Goal: Task Accomplishment & Management: Manage account settings

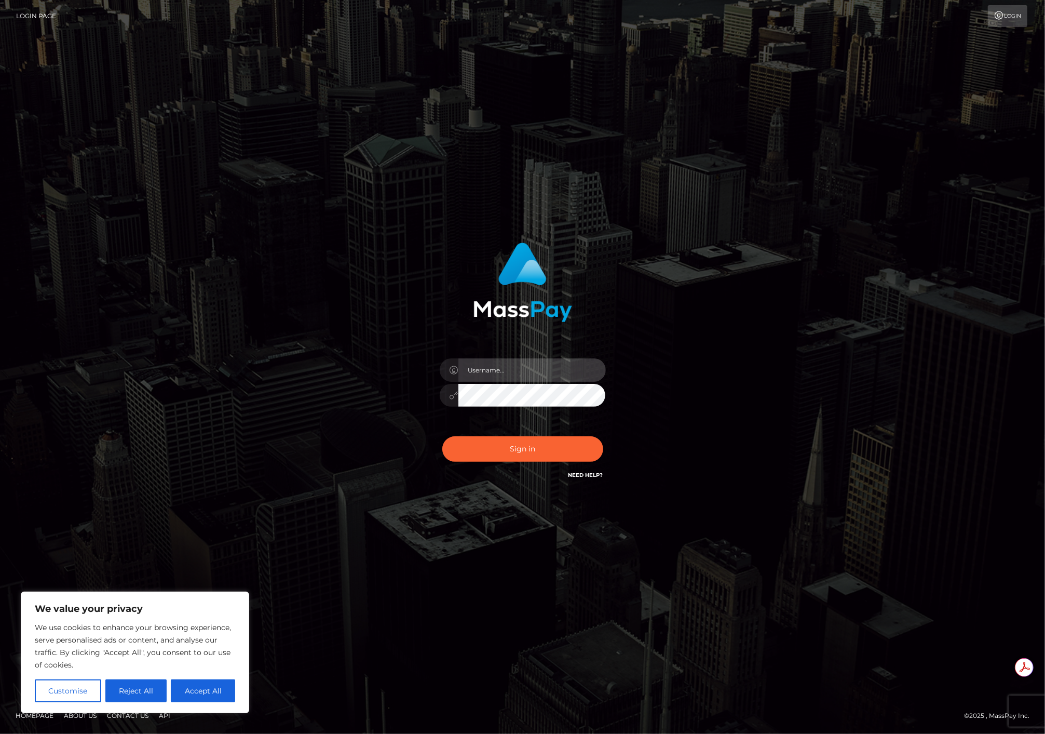
click at [527, 369] on input "text" at bounding box center [531, 369] width 147 height 23
paste input "g1270982 g1306342 g1378886 g1436189 g1440482 g1445985 g1438942 g1439984 g145008…"
drag, startPoint x: 581, startPoint y: 371, endPoint x: 319, endPoint y: 362, distance: 262.4
click at [319, 362] on div "g1270982 g1306342 g1378886 g1436189 g1440482 g1445985 g1438942 g1439984 g145008…" at bounding box center [523, 367] width 592 height 264
type input "9"
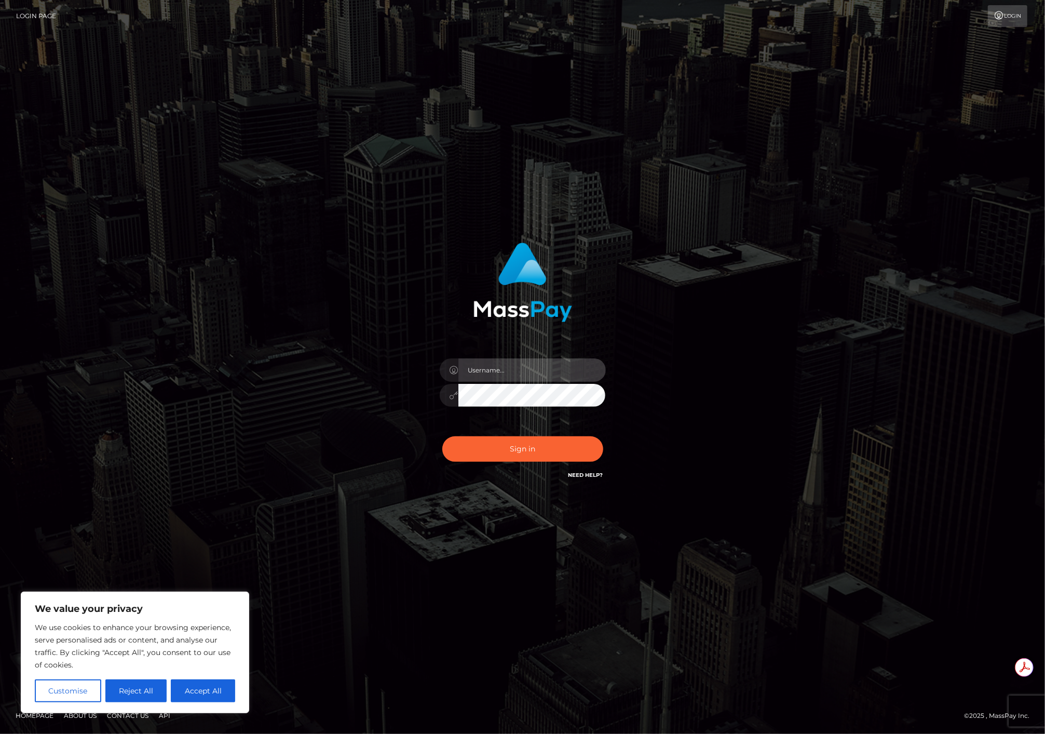
paste input "APteam.medley"
type input "APteam.medley"
click at [490, 451] on button "Sign in" at bounding box center [522, 448] width 161 height 25
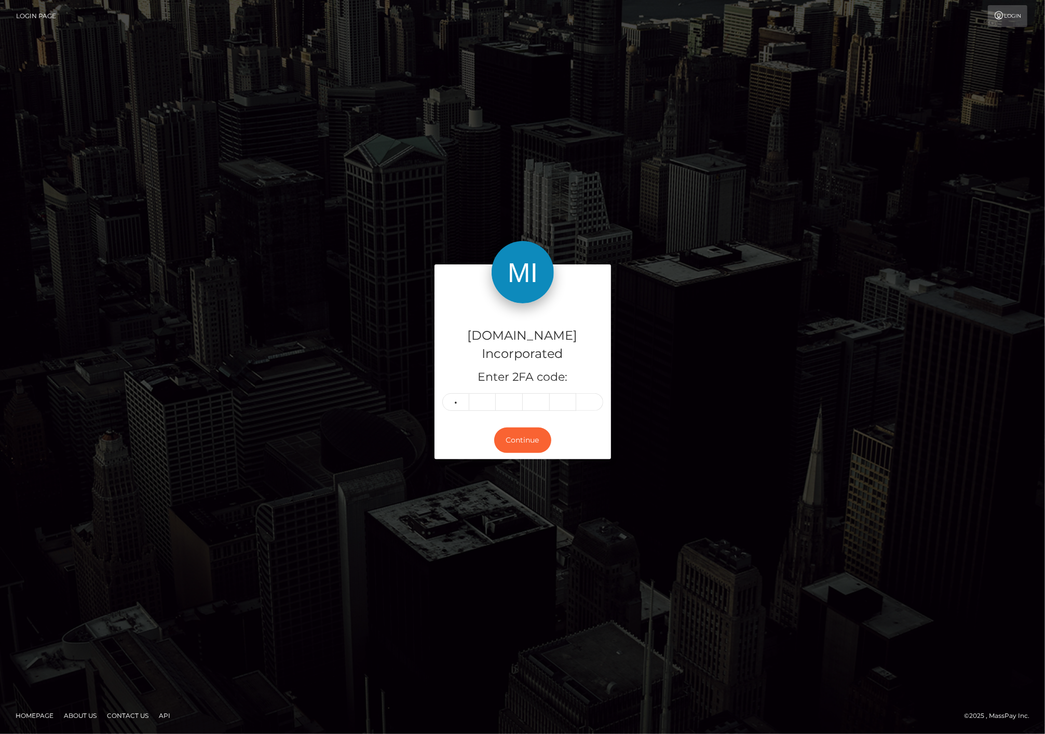
type input "6"
type input "2"
type input "4"
type input "5"
type input "3"
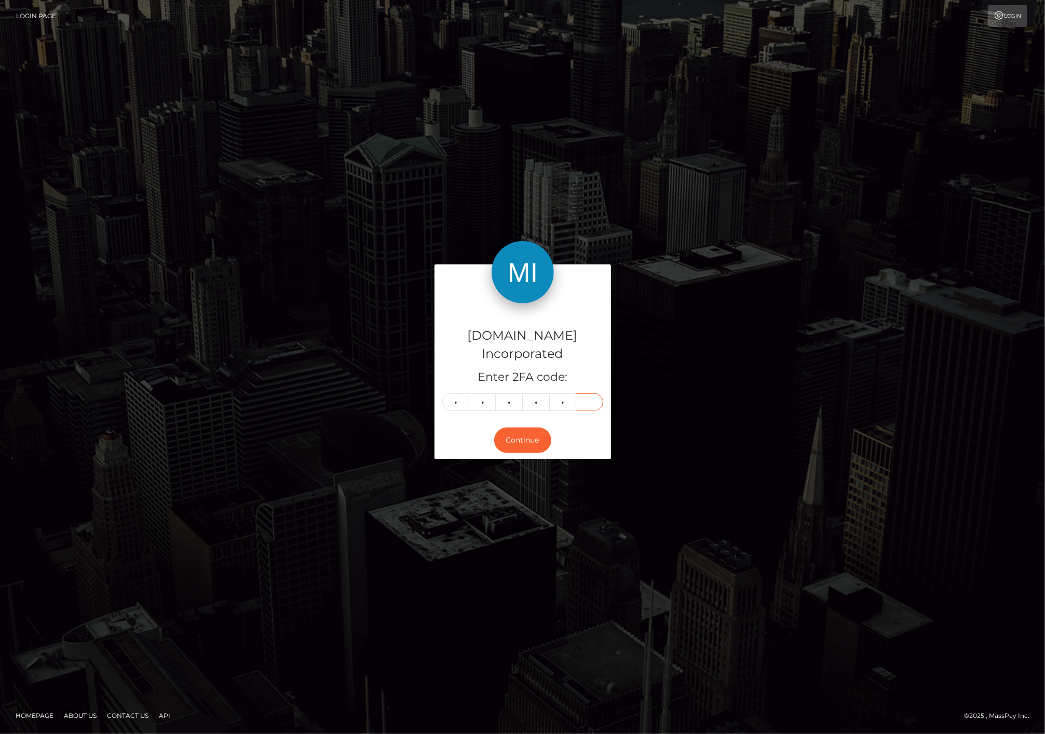
type input "4"
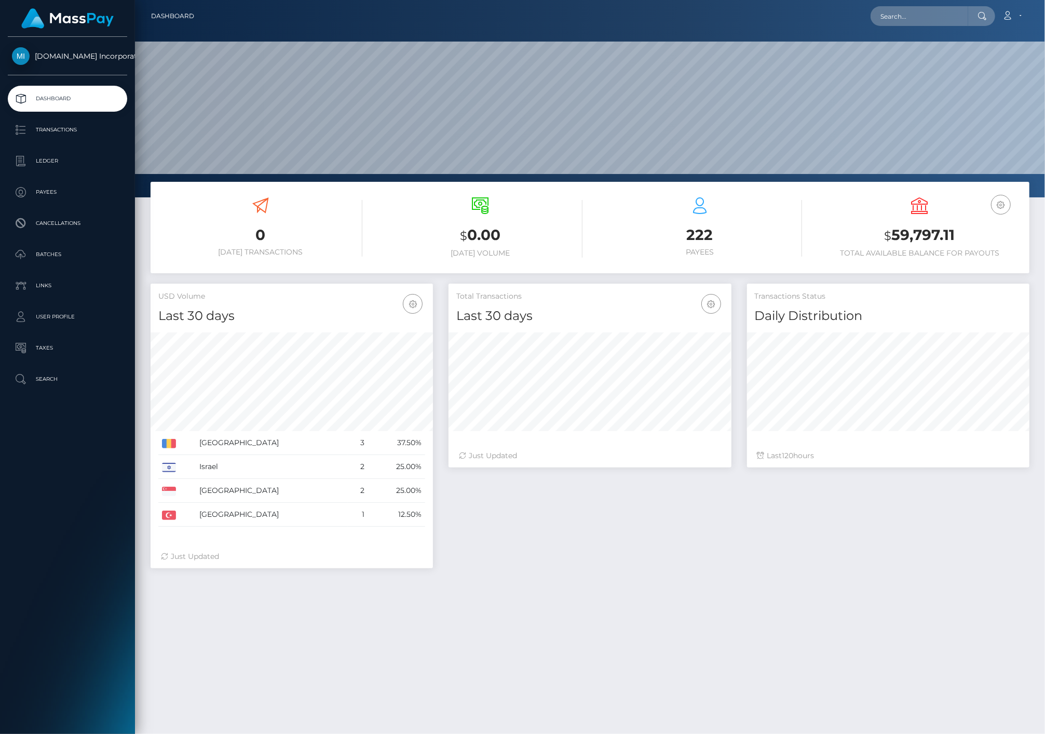
scroll to position [184, 282]
click at [45, 160] on p "Ledger" at bounding box center [67, 161] width 111 height 16
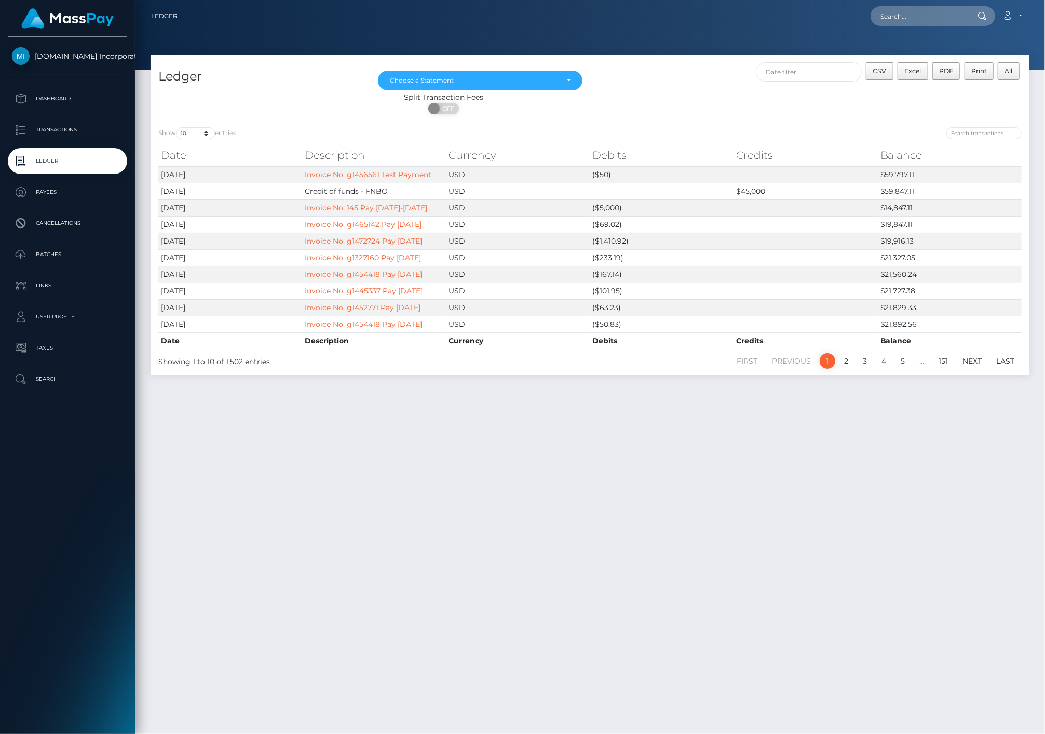
click at [167, 417] on div "Ledger Oct 2021 Nov 2021 Dec 2021 Jan 2022 Feb 2022 Mar 2022 Apr 2022 May 2022 …" at bounding box center [590, 390] width 910 height 670
click at [38, 252] on p "Batches" at bounding box center [67, 255] width 111 height 16
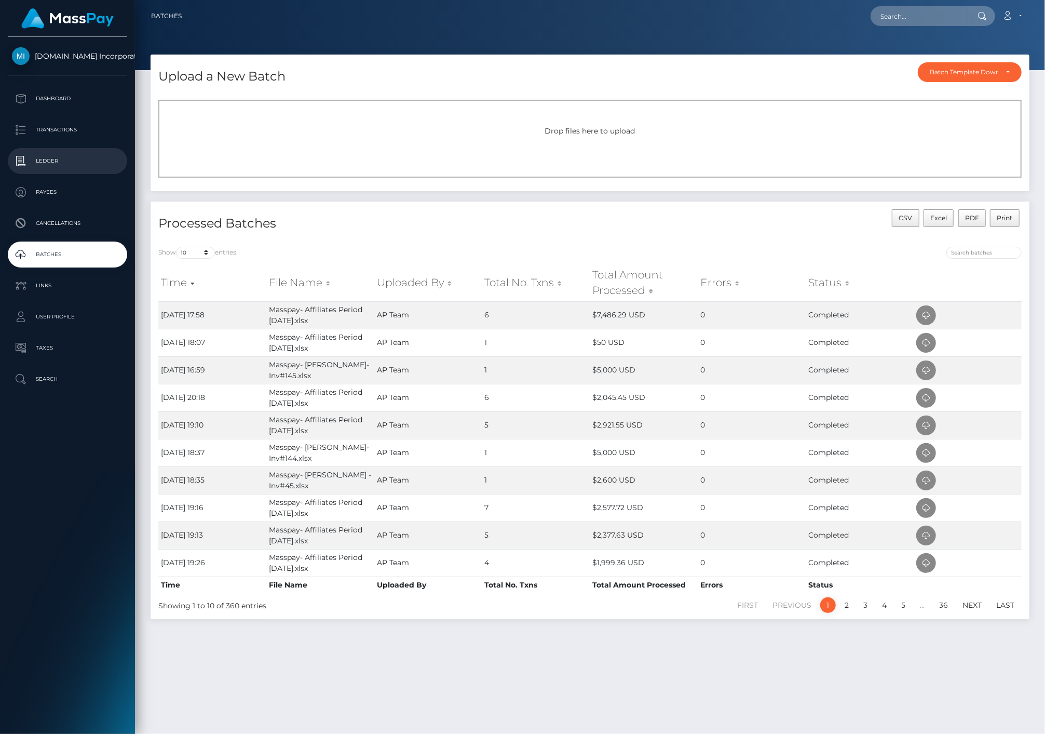
click at [47, 160] on p "Ledger" at bounding box center [67, 161] width 111 height 16
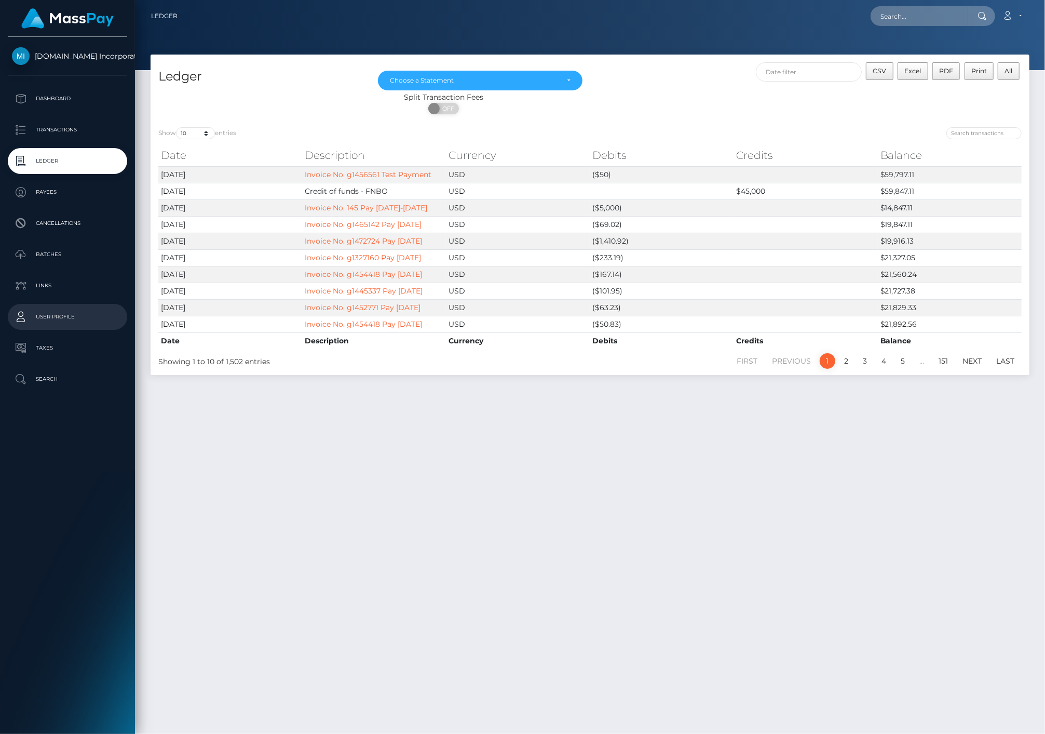
drag, startPoint x: 188, startPoint y: 422, endPoint x: 120, endPoint y: 305, distance: 135.6
click at [188, 421] on div "Ledger Oct 2021 Nov 2021 Dec 2021 Jan 2022 Feb 2022 Mar 2022 Apr 2022 May 2022 …" at bounding box center [590, 390] width 910 height 670
click at [48, 163] on p "Ledger" at bounding box center [67, 161] width 111 height 16
click at [60, 133] on p "Transactions" at bounding box center [67, 130] width 111 height 16
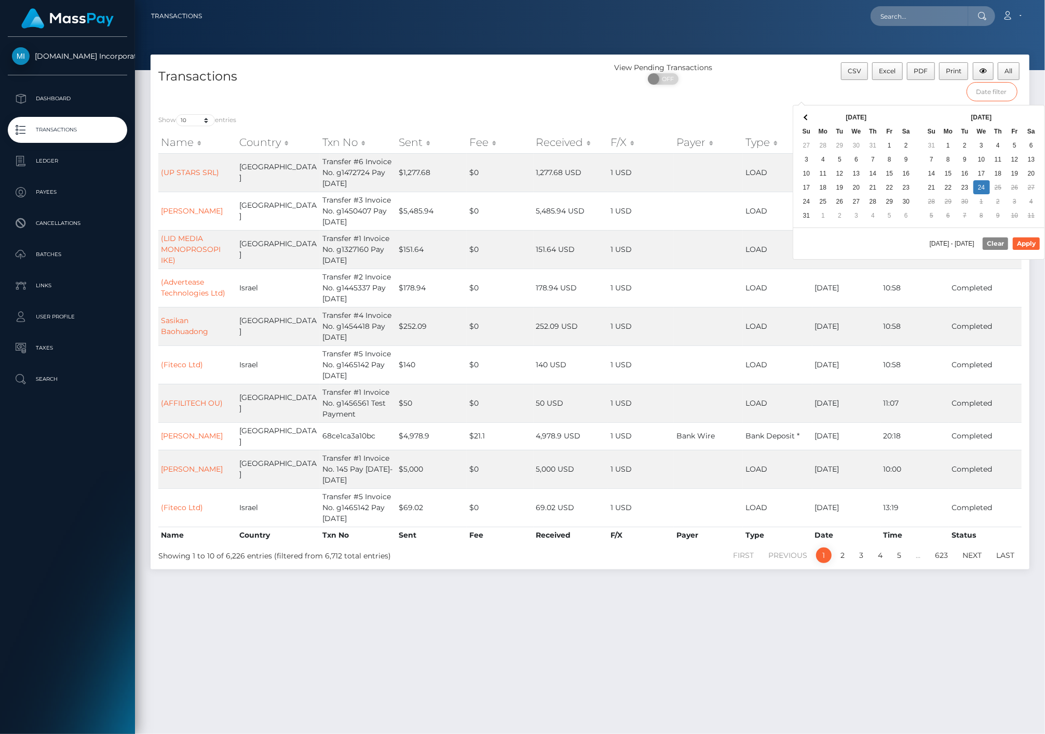
click at [982, 95] on input "text" at bounding box center [992, 91] width 51 height 19
click at [1023, 247] on button "Apply" at bounding box center [1026, 243] width 27 height 12
type input "09/24/2025 - 09/24/2025"
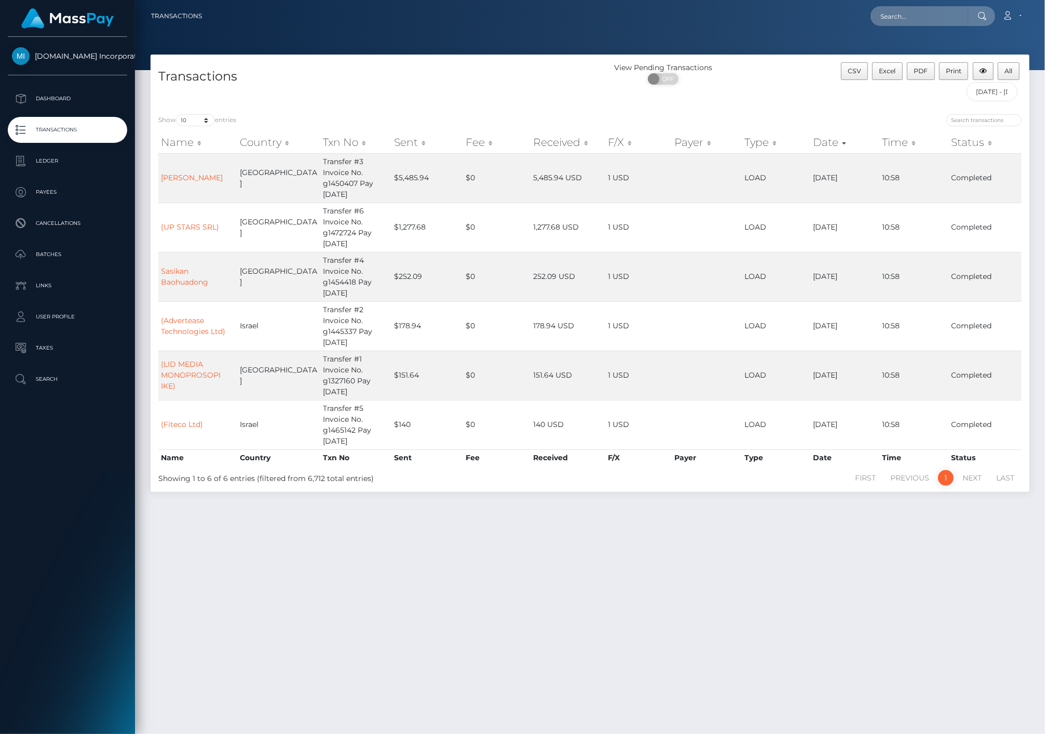
click at [682, 503] on div "Transactions View Pending Transactions ON OFF CSV Excel PDF Print All 09/24/202…" at bounding box center [590, 390] width 910 height 670
click at [924, 74] on span "PDF" at bounding box center [921, 71] width 14 height 8
click at [260, 527] on div "Transactions View Pending Transactions ON OFF CSV Excel PDF Print All 09/24/202…" at bounding box center [590, 390] width 910 height 670
click at [1020, 21] on link "Account" at bounding box center [1012, 16] width 31 height 22
click at [974, 70] on link "Logout" at bounding box center [987, 66] width 83 height 19
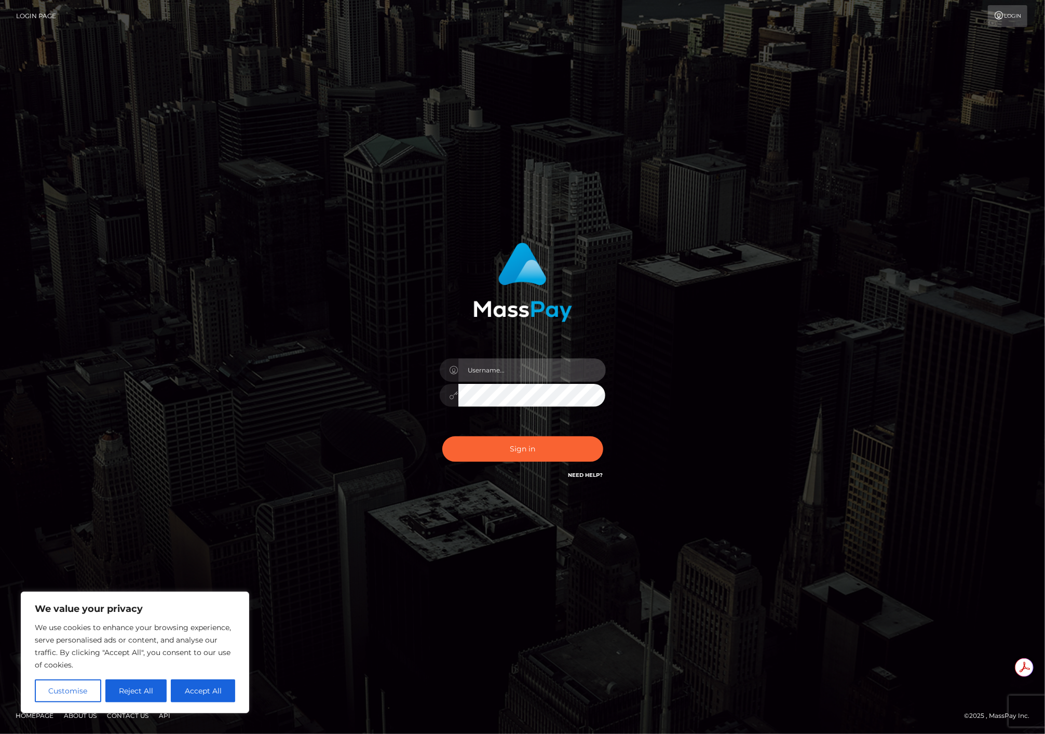
click at [500, 371] on input "text" at bounding box center [531, 369] width 147 height 23
paste input "APteam"
type input "APteam"
click at [499, 447] on button "Sign in" at bounding box center [522, 448] width 161 height 25
click at [498, 370] on input "text" at bounding box center [531, 369] width 147 height 23
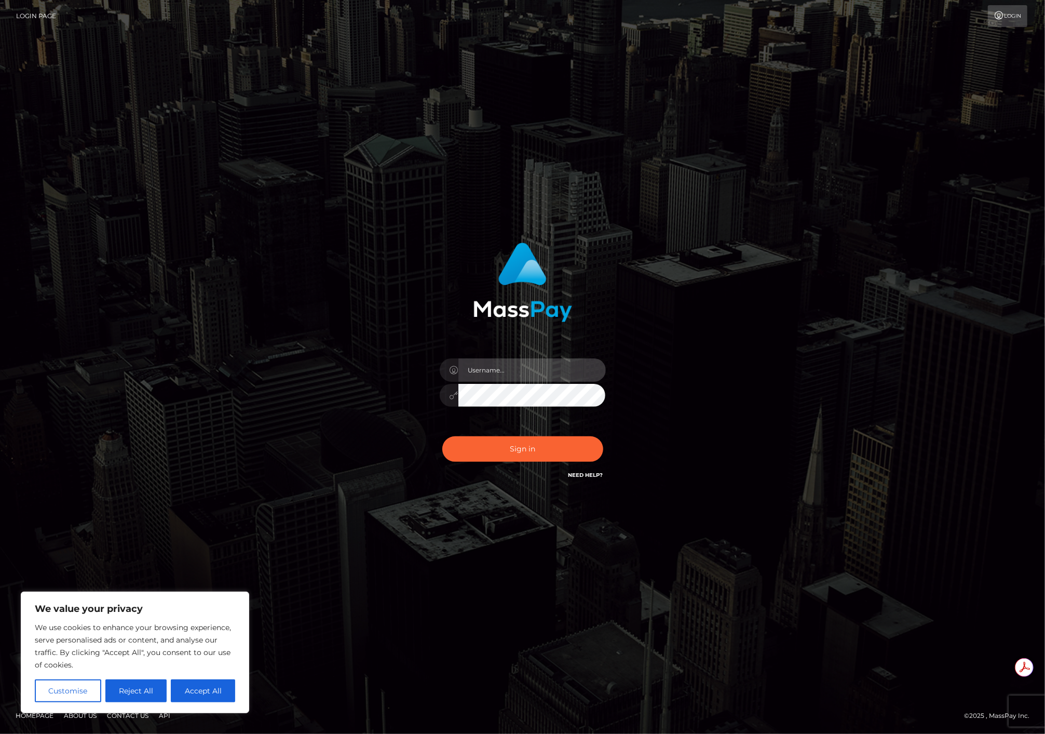
paste input "APteam"
type input "APteam"
click at [490, 445] on button "Sign in" at bounding box center [522, 448] width 161 height 25
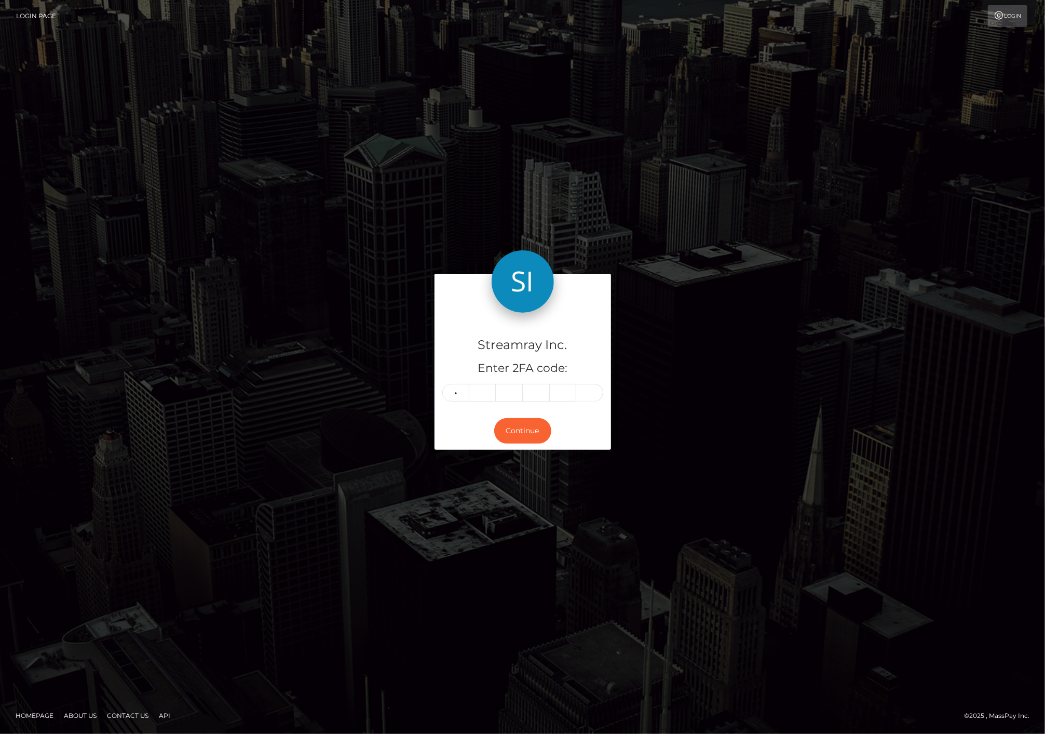
type input "1"
type input "6"
type input "2"
type input "4"
type input "5"
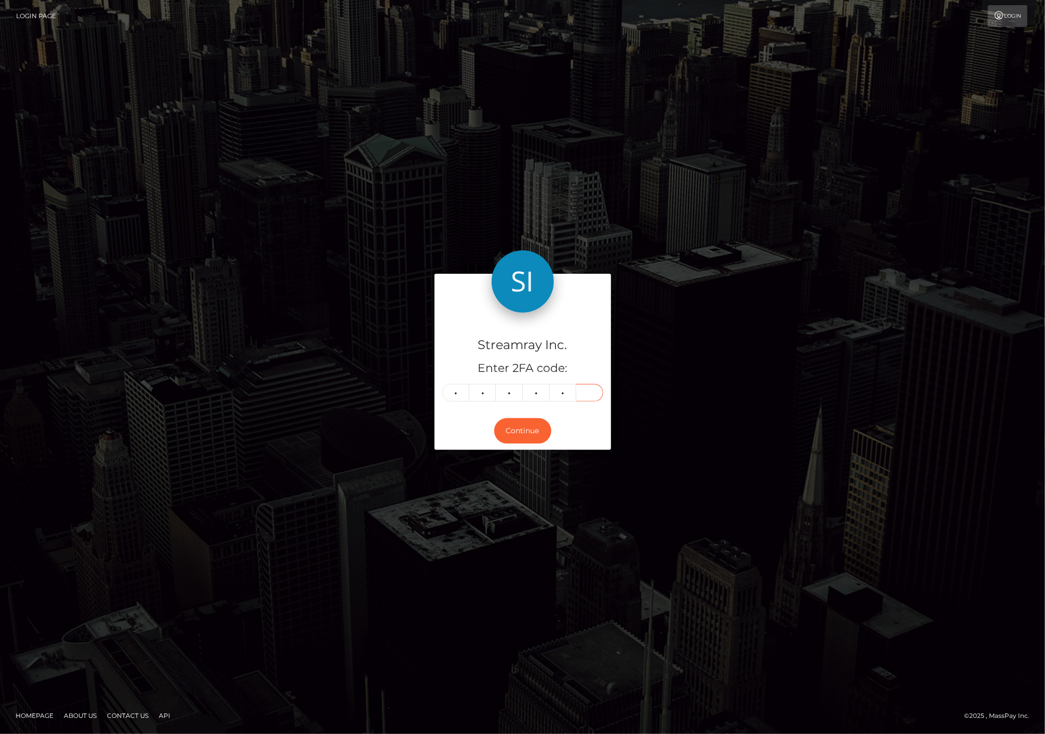
type input "2"
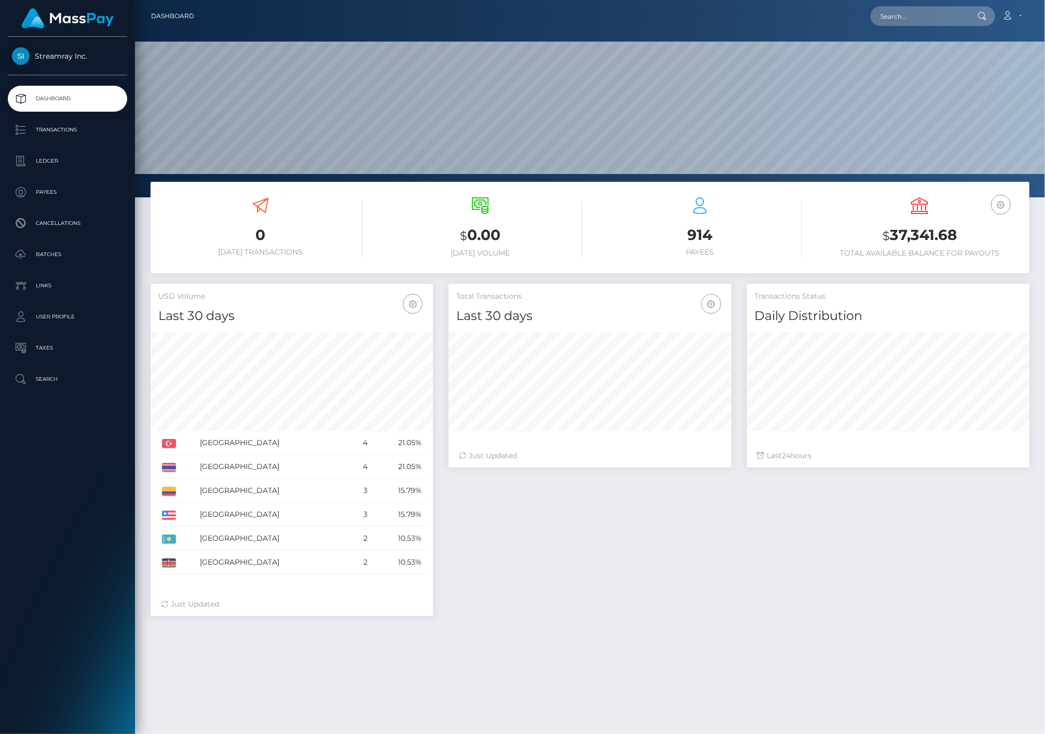
scroll to position [184, 282]
click at [40, 248] on p "Batches" at bounding box center [67, 255] width 111 height 16
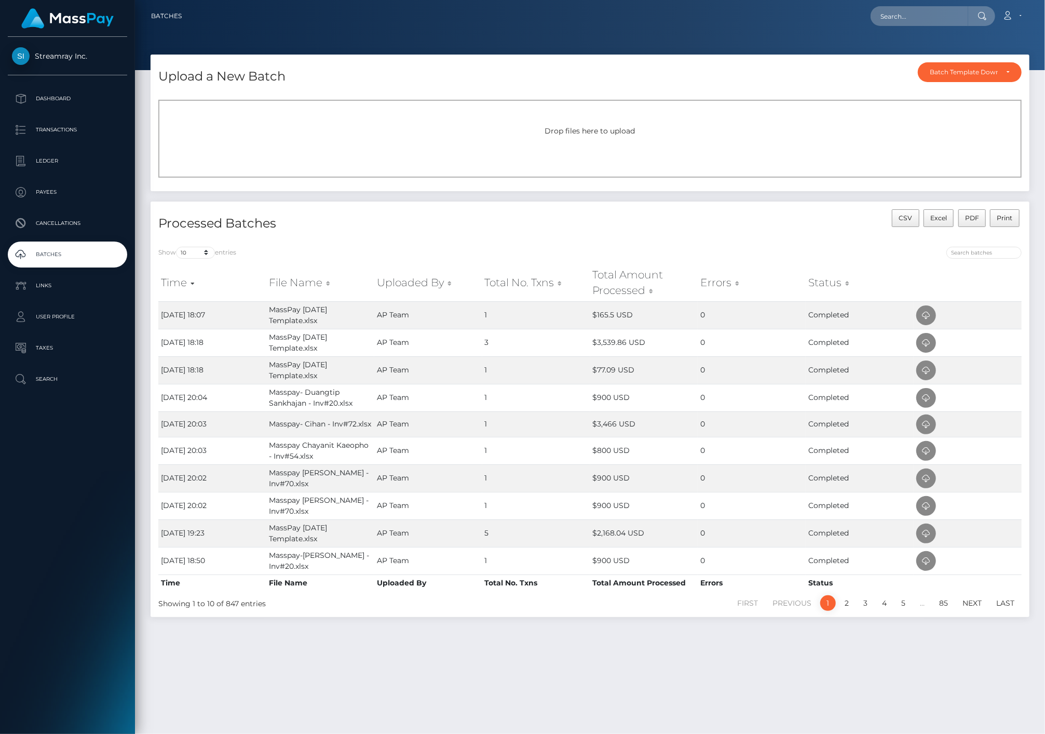
click at [230, 194] on div "Upload a New Batch Batch Template Download AED payout ARS payout AUD payout BRL…" at bounding box center [590, 128] width 895 height 147
click at [56, 133] on p "Transactions" at bounding box center [67, 130] width 111 height 16
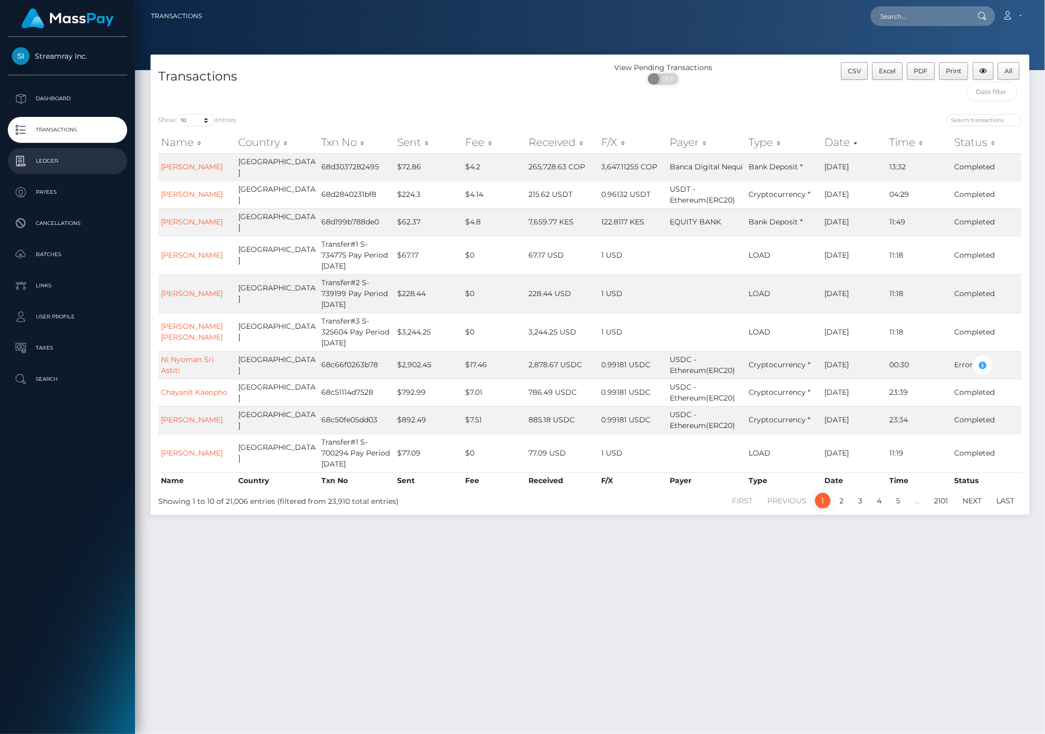
click at [49, 167] on p "Ledger" at bounding box center [67, 161] width 111 height 16
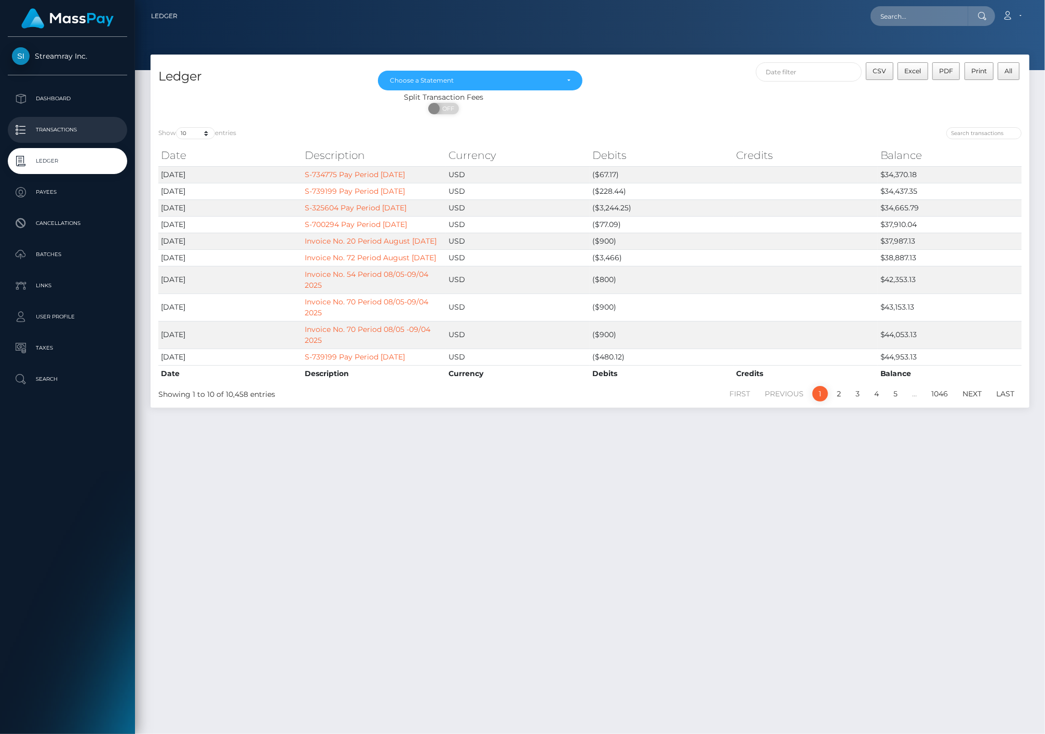
click at [56, 133] on p "Transactions" at bounding box center [67, 130] width 111 height 16
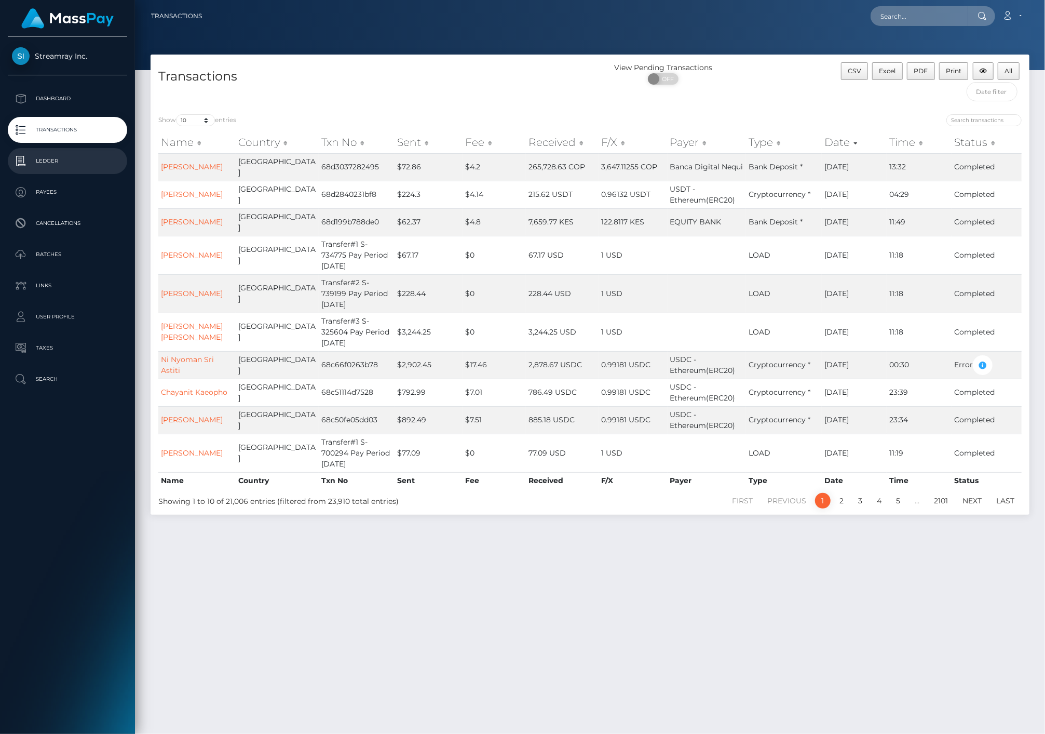
click at [51, 161] on p "Ledger" at bounding box center [67, 161] width 111 height 16
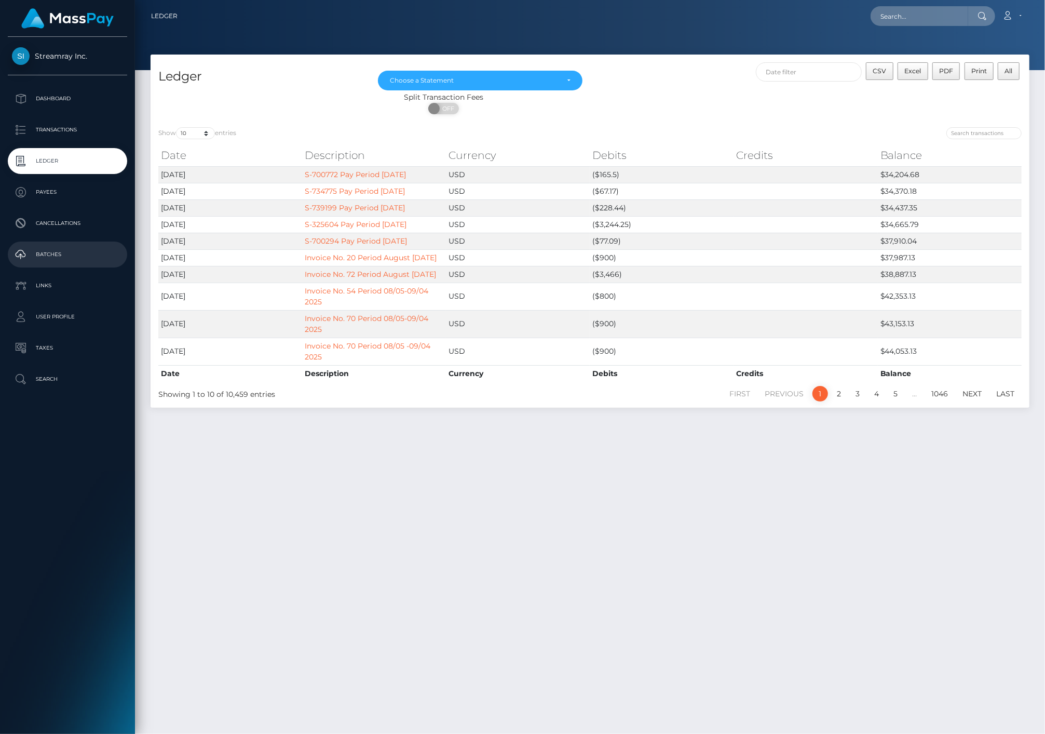
click at [53, 256] on p "Batches" at bounding box center [67, 255] width 111 height 16
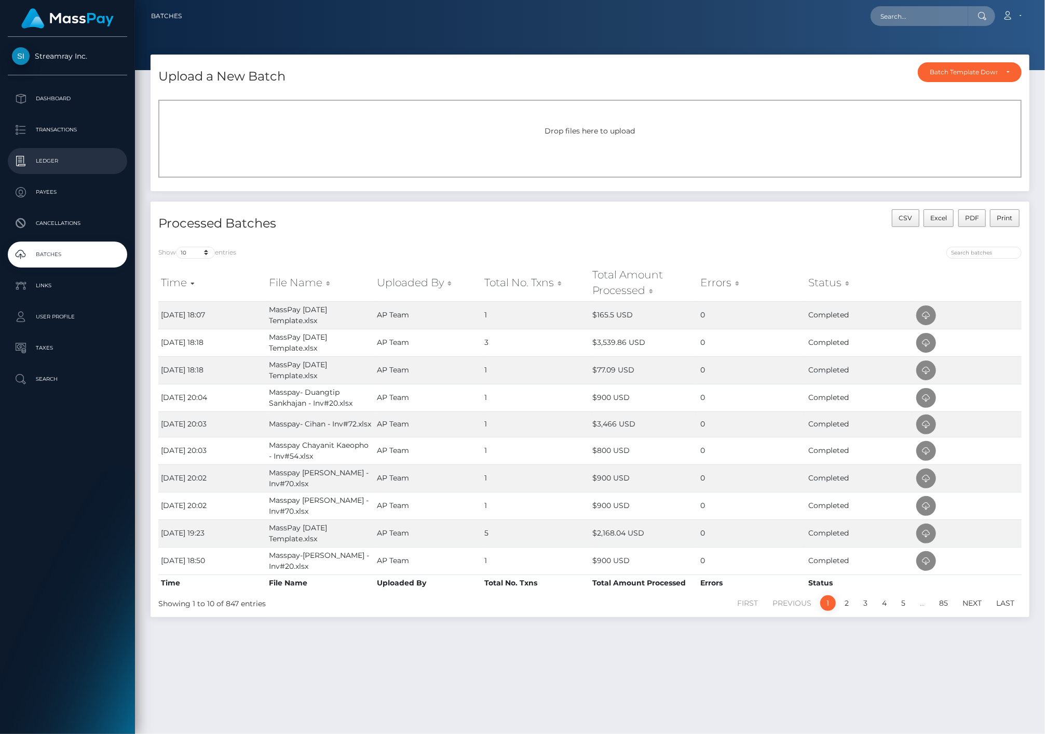
click at [55, 162] on p "Ledger" at bounding box center [67, 161] width 111 height 16
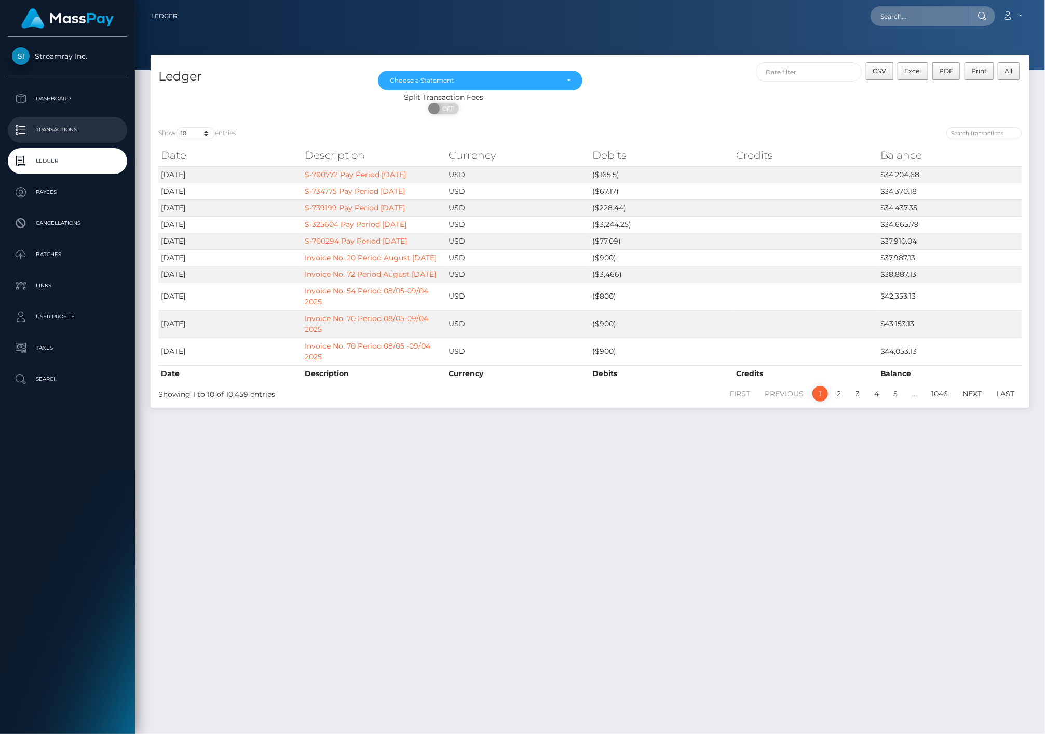
click at [61, 128] on p "Transactions" at bounding box center [67, 130] width 111 height 16
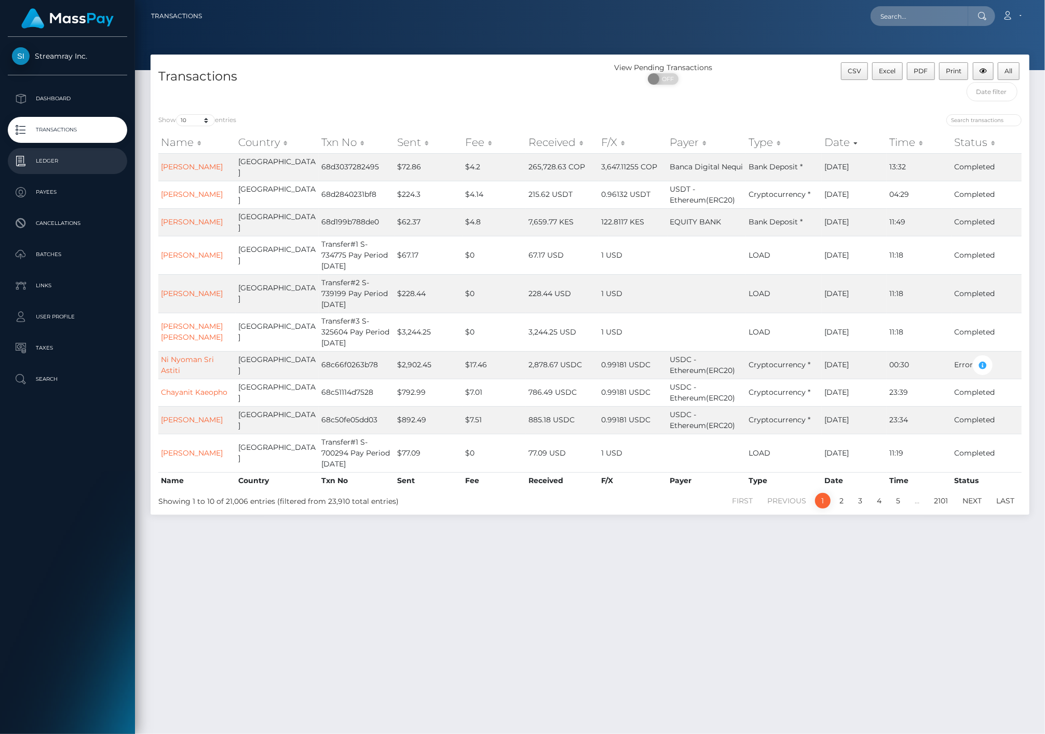
click at [59, 162] on p "Ledger" at bounding box center [67, 161] width 111 height 16
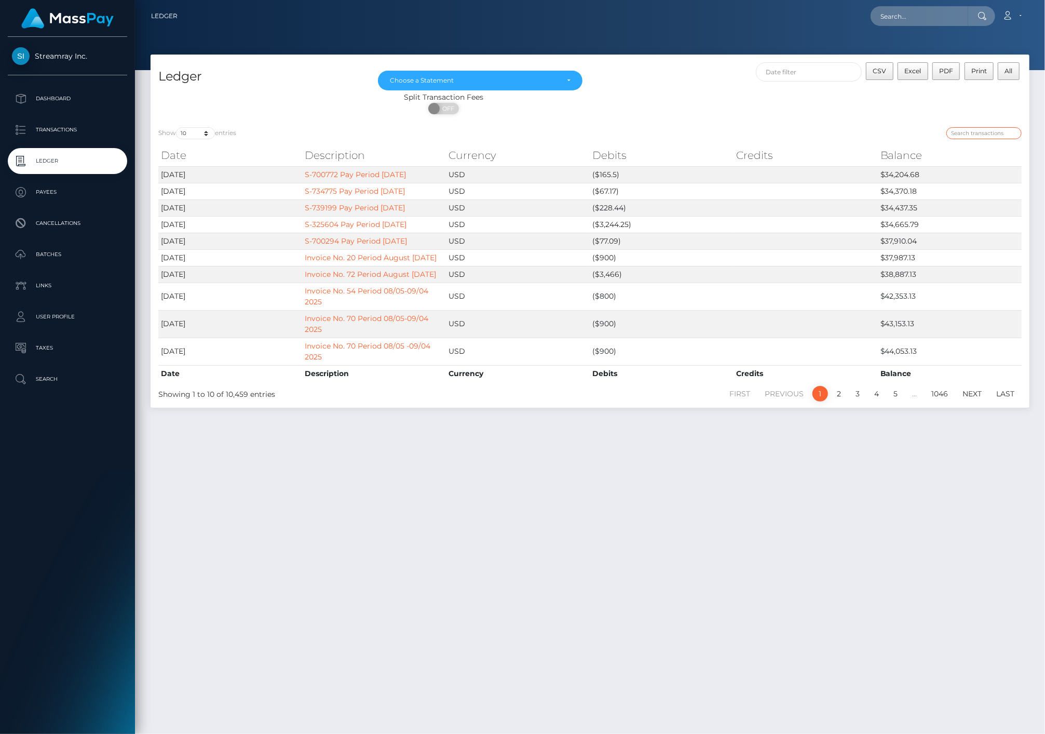
click at [978, 135] on input "search" at bounding box center [983, 133] width 75 height 12
click at [806, 73] on input "text" at bounding box center [809, 71] width 106 height 19
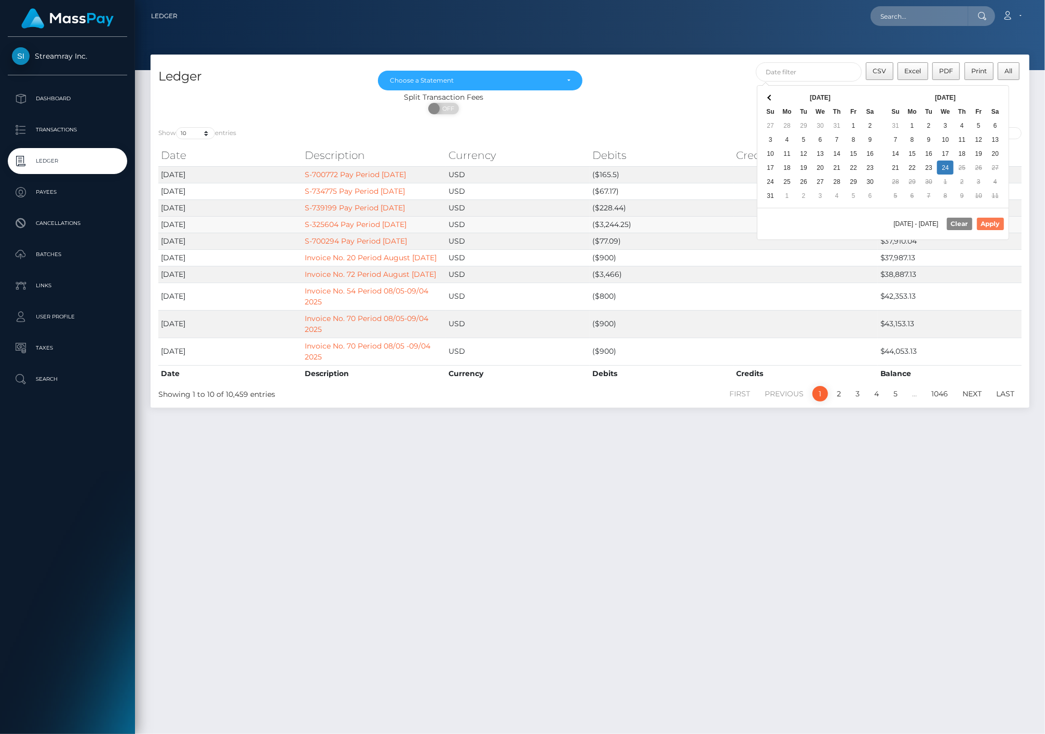
click at [985, 225] on button "Apply" at bounding box center [990, 224] width 27 height 12
type input "[DATE] - [DATE]"
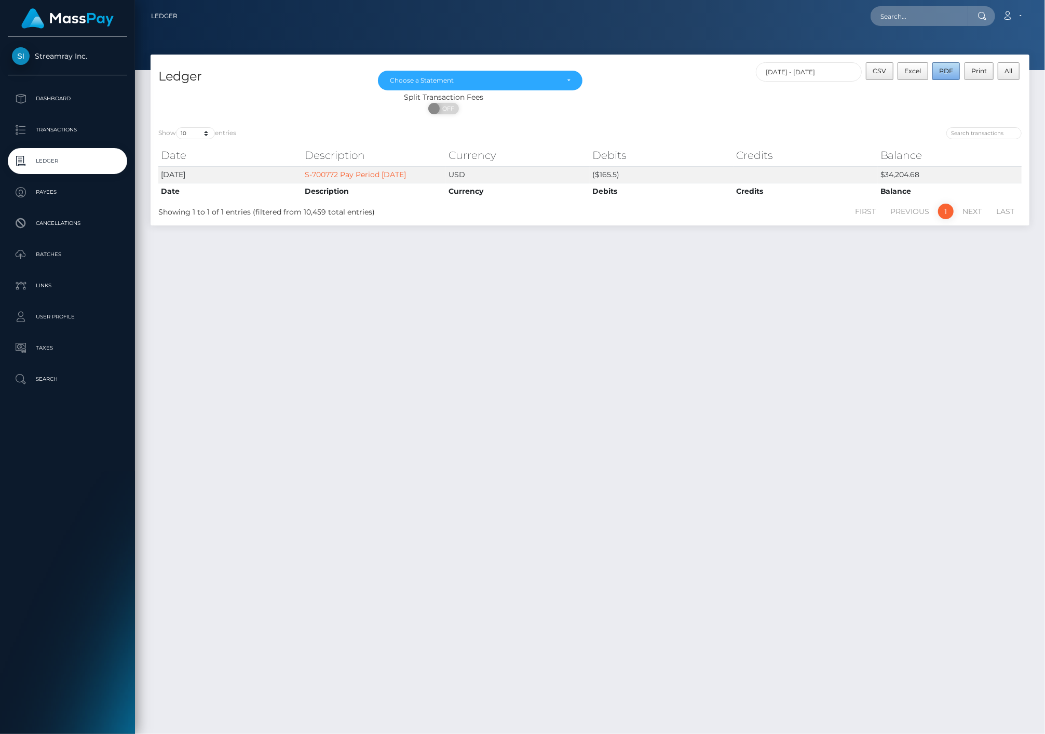
click at [945, 71] on span "PDF" at bounding box center [946, 71] width 14 height 8
click at [807, 49] on div at bounding box center [590, 35] width 910 height 70
click at [1021, 17] on link "Account" at bounding box center [1012, 16] width 31 height 22
click at [972, 63] on link "Logout" at bounding box center [987, 66] width 83 height 19
